Goal: Task Accomplishment & Management: Manage account settings

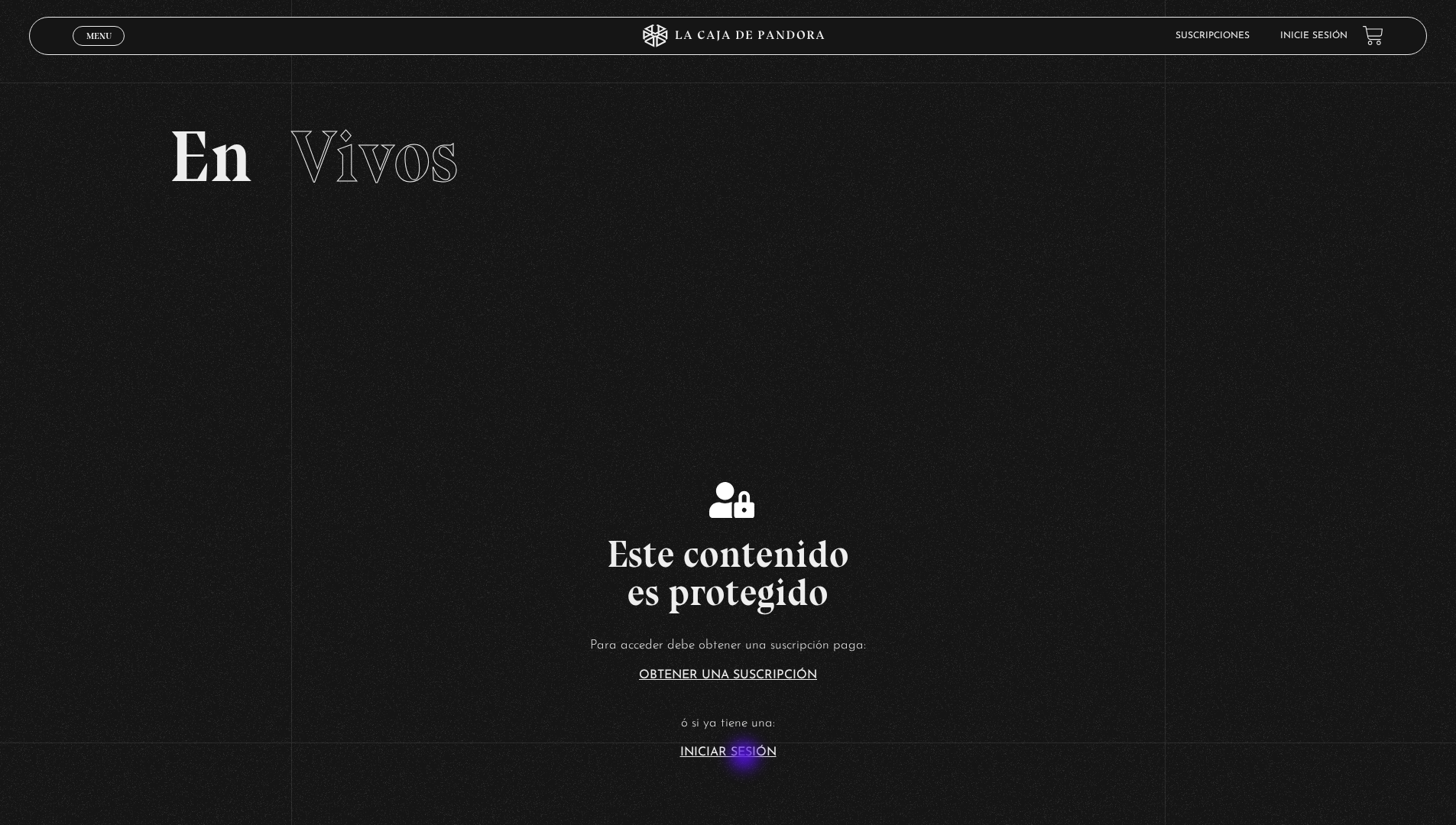
click at [746, 757] on link "Iniciar Sesión" at bounding box center [728, 752] width 96 height 12
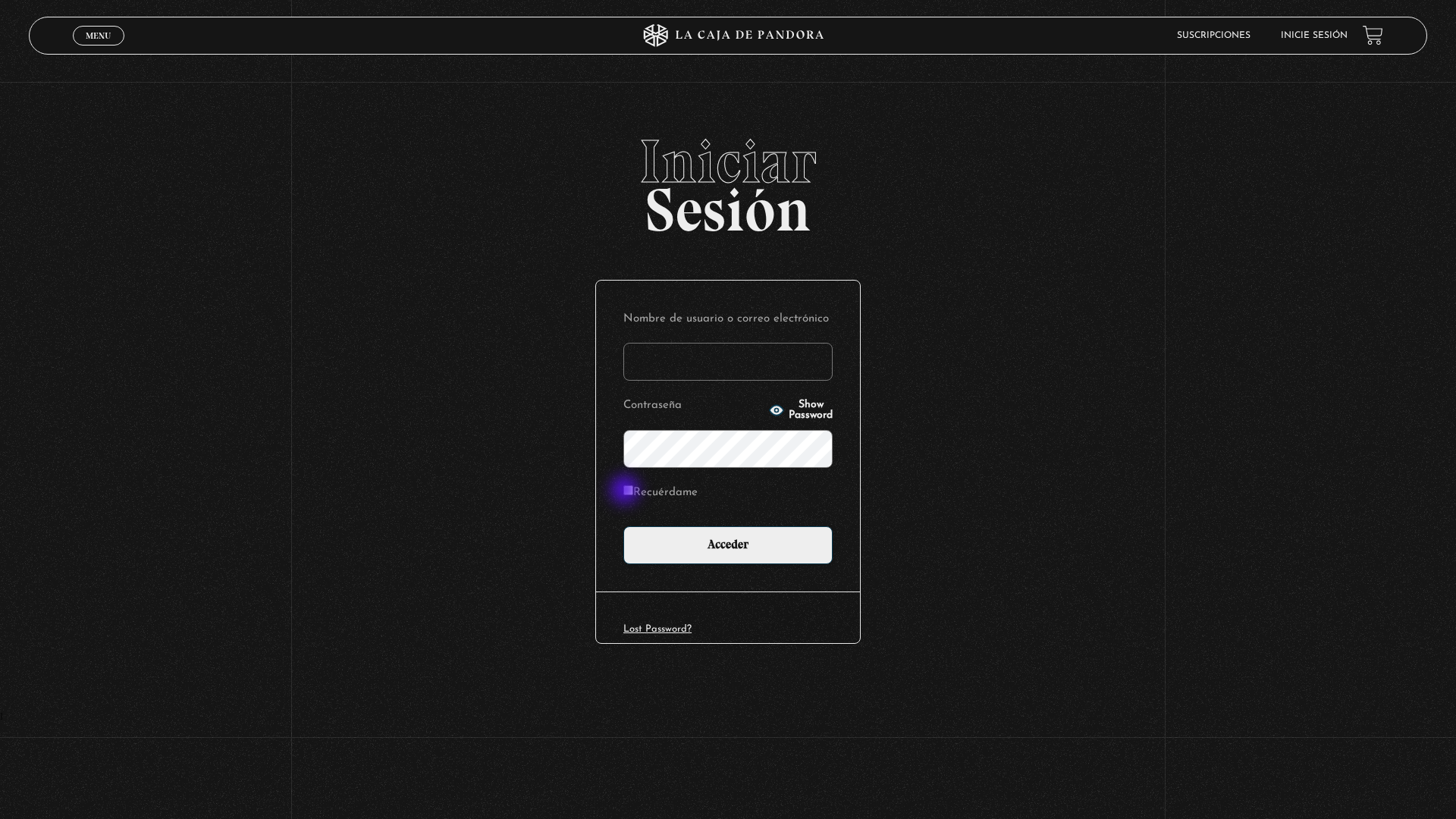
type input "CharUR"
click at [626, 491] on input "Recuérdame" at bounding box center [628, 491] width 10 height 10
checkbox input "true"
click at [717, 533] on input "Acceder" at bounding box center [728, 545] width 209 height 38
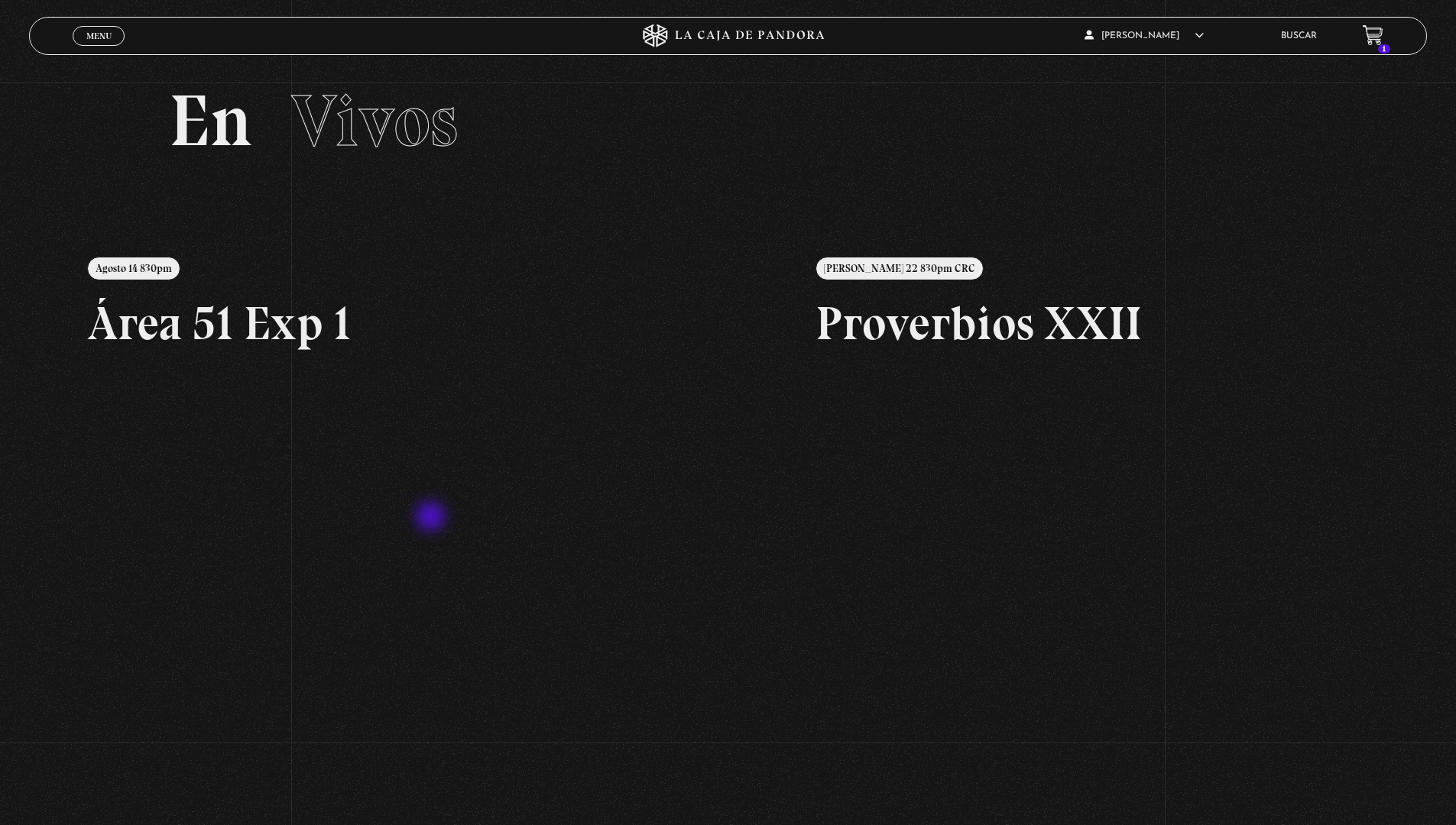
scroll to position [33, 0]
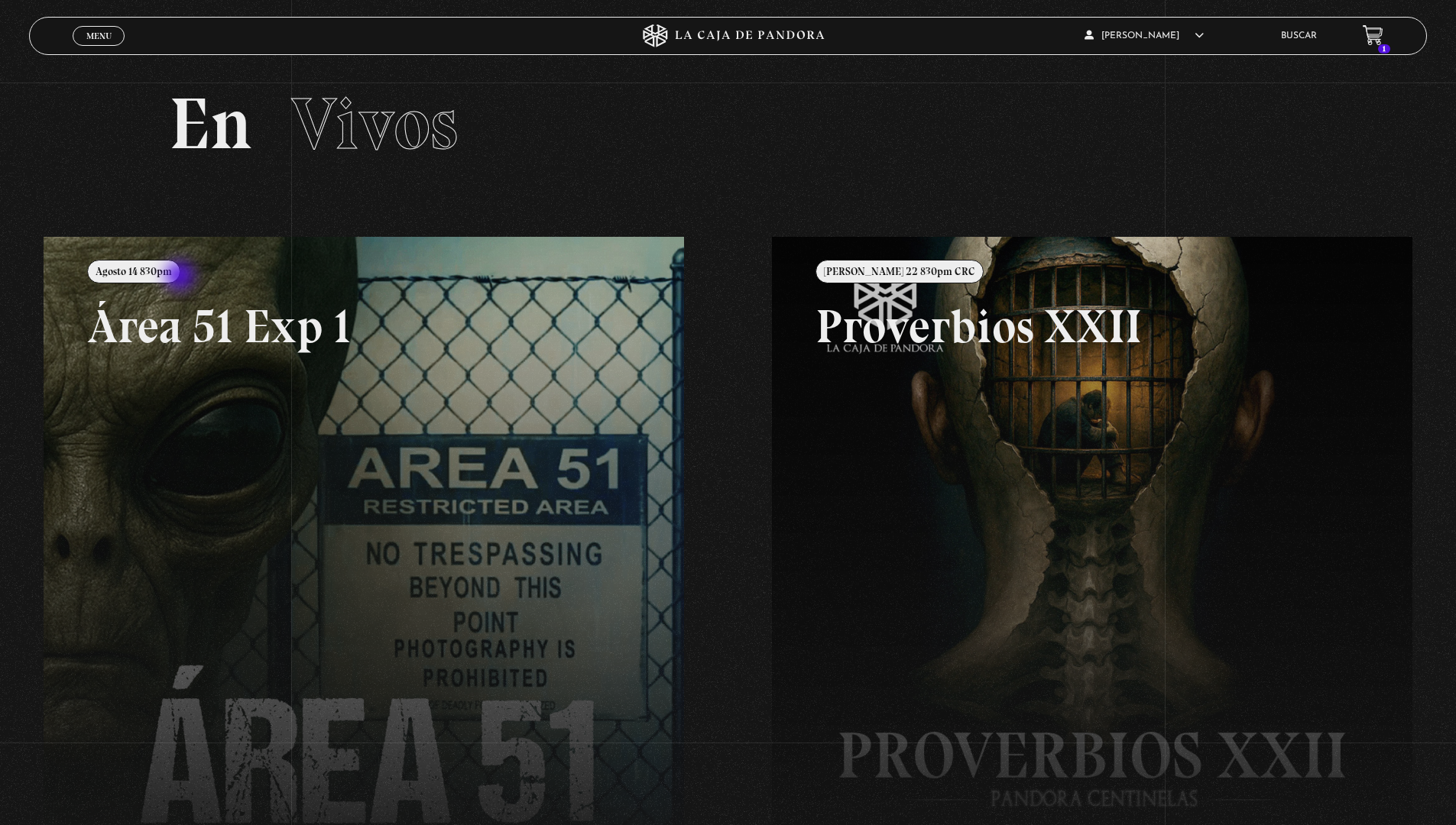
click at [181, 277] on link at bounding box center [772, 649] width 1456 height 825
